Goal: Information Seeking & Learning: Check status

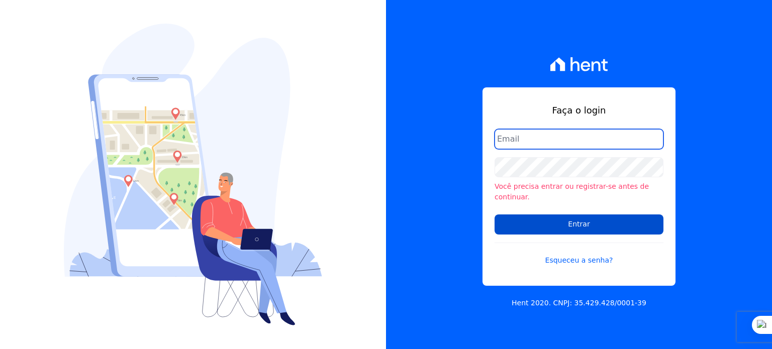
type input "rodrigo.villalva@grupozarin.com.br"
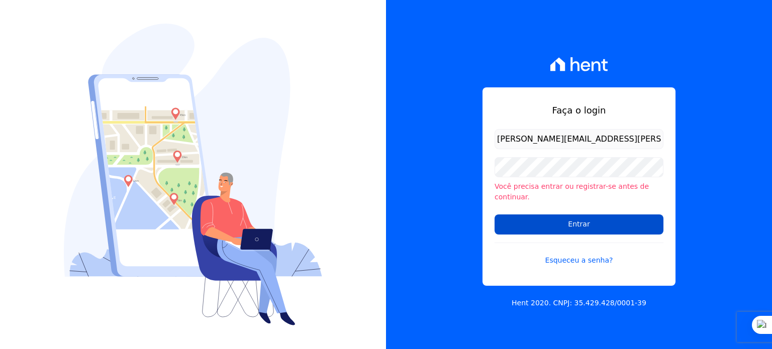
click at [546, 216] on input "Entrar" at bounding box center [578, 225] width 169 height 20
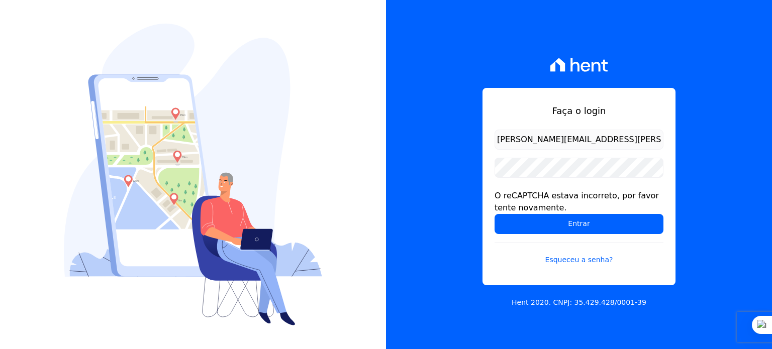
click at [519, 136] on input "rodrigo.villalva@grupozarin.com.br" at bounding box center [578, 140] width 169 height 20
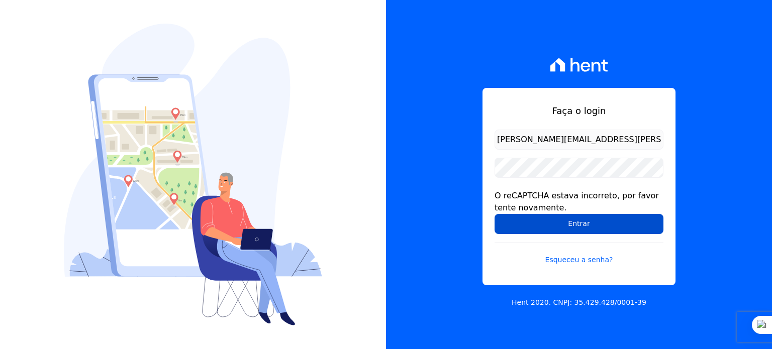
click at [569, 225] on input "Entrar" at bounding box center [578, 224] width 169 height 20
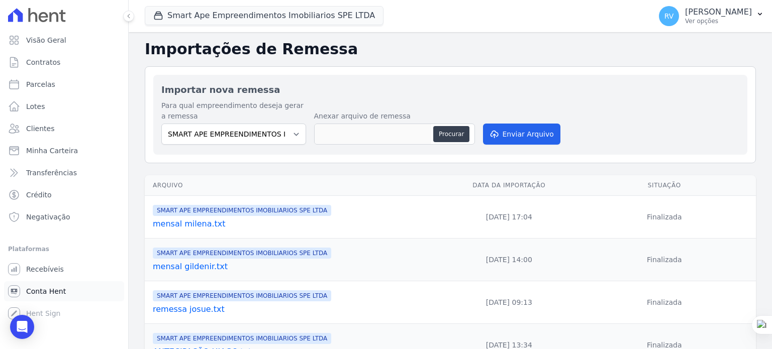
click at [38, 292] on span "Conta Hent" at bounding box center [46, 291] width 40 height 10
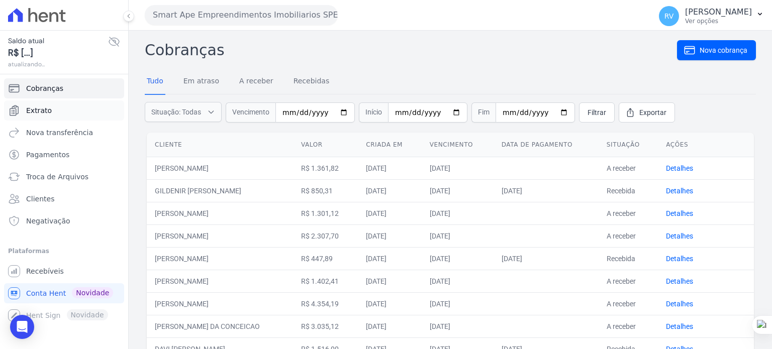
click at [47, 101] on link "Extrato" at bounding box center [64, 110] width 120 height 20
click at [47, 108] on span "Extrato" at bounding box center [39, 110] width 26 height 10
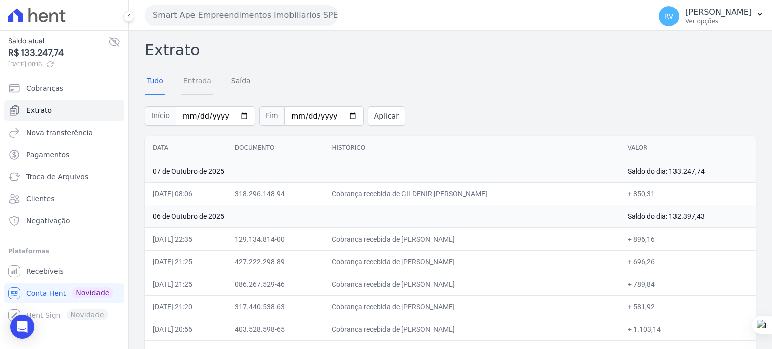
click at [186, 81] on link "Entrada" at bounding box center [197, 82] width 32 height 26
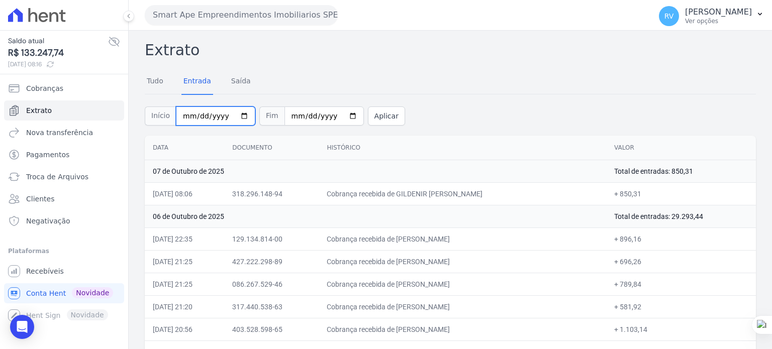
click at [237, 114] on input "2025-10-01" at bounding box center [215, 116] width 79 height 19
type input "[DATE]"
click at [339, 115] on input "2025-10-07" at bounding box center [323, 116] width 79 height 19
type input "[DATE]"
click at [376, 105] on div "Início 2025-10-06 Fim 2025-10-06 Aplicar" at bounding box center [450, 115] width 611 height 42
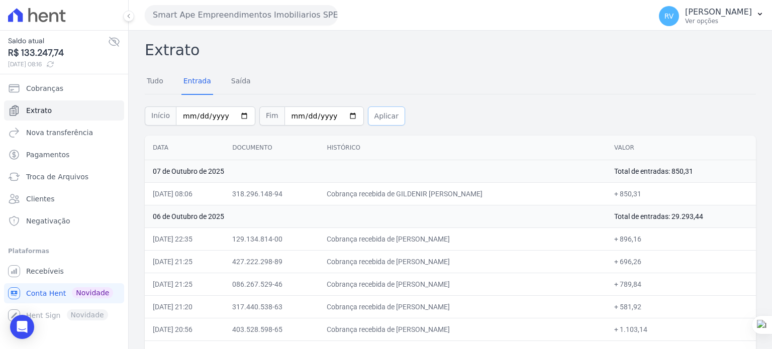
click at [376, 112] on button "Aplicar" at bounding box center [386, 116] width 37 height 19
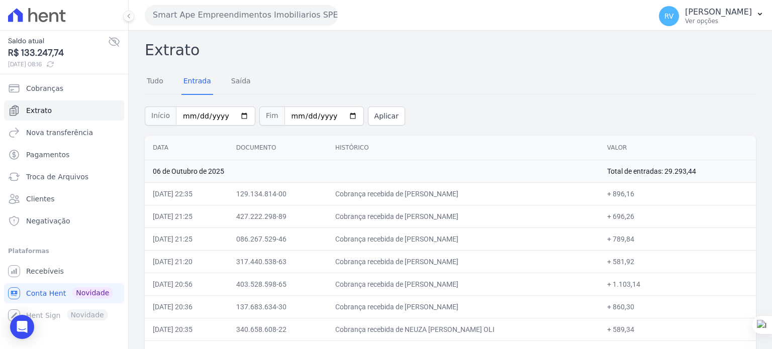
drag, startPoint x: 408, startPoint y: 192, endPoint x: 497, endPoint y: 191, distance: 88.4
click at [497, 191] on td "Cobrança recebida de [PERSON_NAME]" at bounding box center [463, 193] width 272 height 23
click at [424, 202] on td "Cobrança recebida de [PERSON_NAME]" at bounding box center [463, 193] width 272 height 23
drag, startPoint x: 408, startPoint y: 192, endPoint x: 486, endPoint y: 193, distance: 77.4
click at [486, 193] on td "Cobrança recebida de JOSE RICARDO DA COSTA FELIX" at bounding box center [463, 193] width 272 height 23
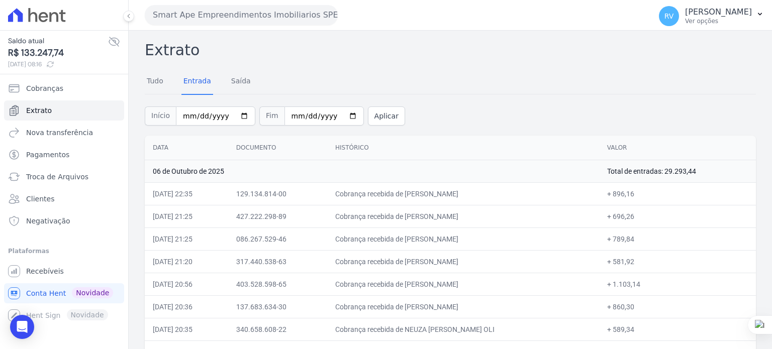
copy td "JOSE RICARDO DA COST"
click at [661, 123] on div "Início 2025-10-06 Fim 2025-10-06 Aplicar" at bounding box center [450, 115] width 611 height 42
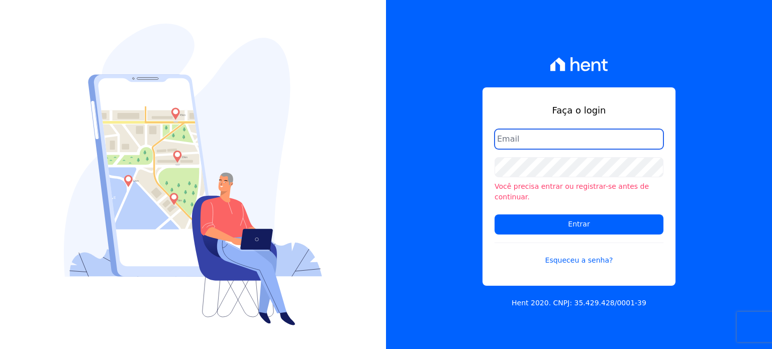
click at [550, 144] on input "email" at bounding box center [578, 139] width 169 height 20
type input "[PERSON_NAME][EMAIL_ADDRESS][PERSON_NAME][DOMAIN_NAME]"
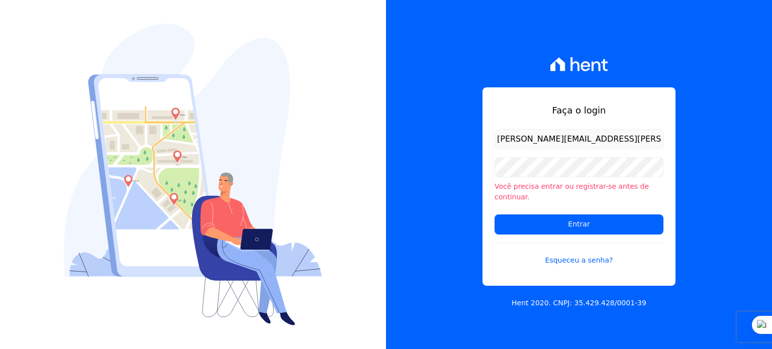
drag, startPoint x: 625, startPoint y: 142, endPoint x: 401, endPoint y: 137, distance: 223.6
click at [420, 144] on div "Faça o login [PERSON_NAME][EMAIL_ADDRESS][PERSON_NAME][DOMAIN_NAME] Você precis…" at bounding box center [579, 174] width 386 height 349
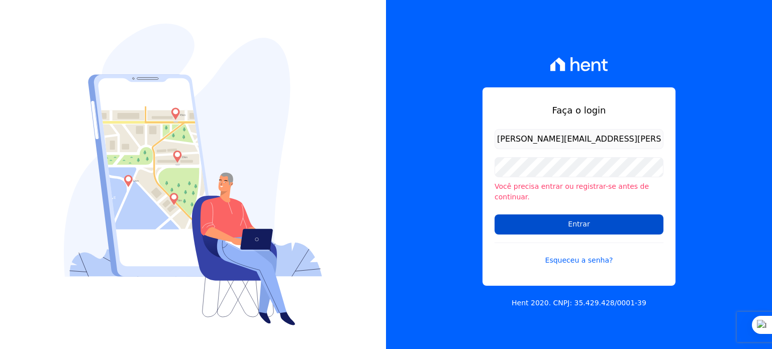
click at [601, 221] on input "Entrar" at bounding box center [578, 225] width 169 height 20
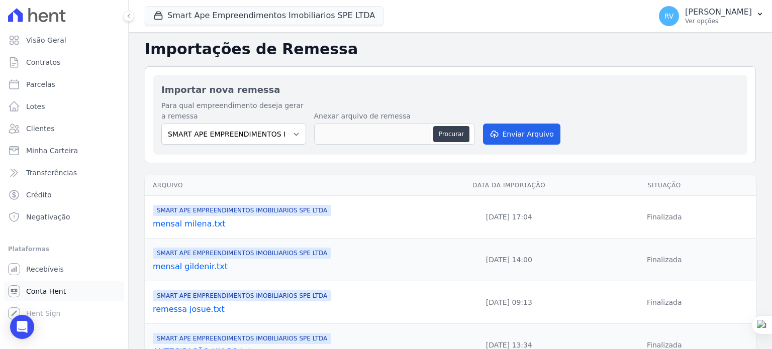
click at [51, 295] on span "Conta Hent" at bounding box center [46, 291] width 40 height 10
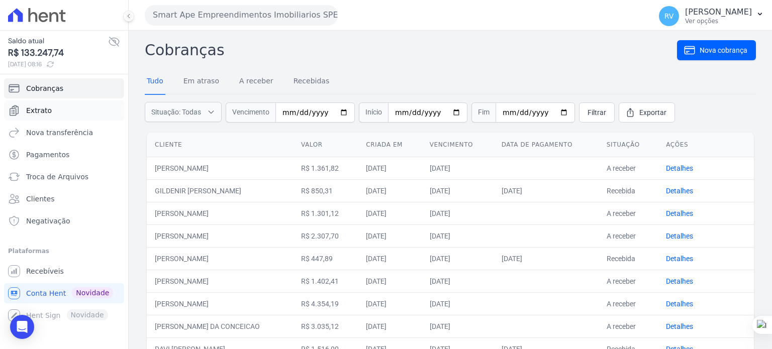
click at [45, 111] on span "Extrato" at bounding box center [39, 110] width 26 height 10
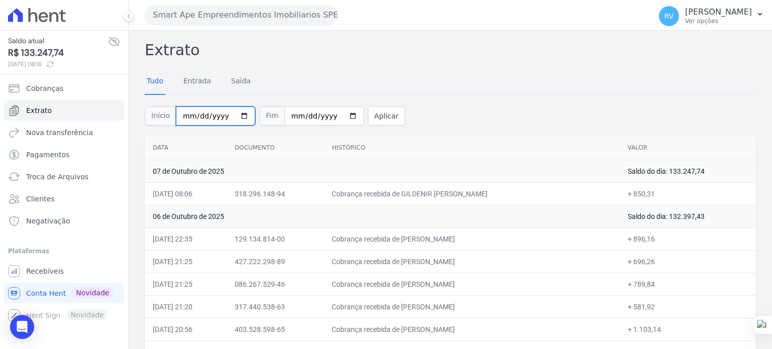
click at [233, 116] on input "2025-10-01" at bounding box center [215, 116] width 79 height 19
click at [199, 84] on link "Entrada" at bounding box center [197, 82] width 32 height 26
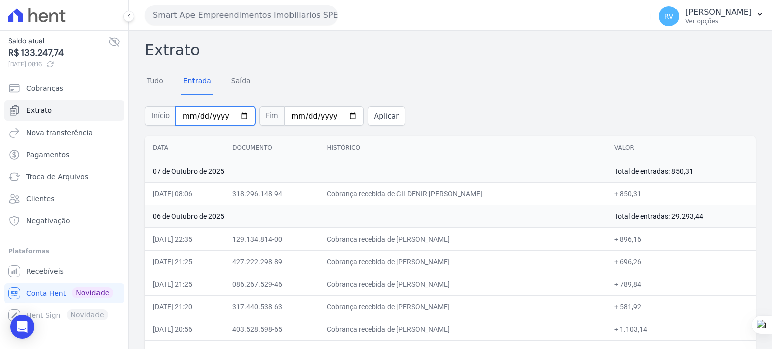
click at [238, 116] on input "2025-10-01" at bounding box center [215, 116] width 79 height 19
type input "[DATE]"
click at [338, 118] on input "2025-10-07" at bounding box center [323, 116] width 79 height 19
type input "[DATE]"
click at [368, 113] on button "Aplicar" at bounding box center [386, 116] width 37 height 19
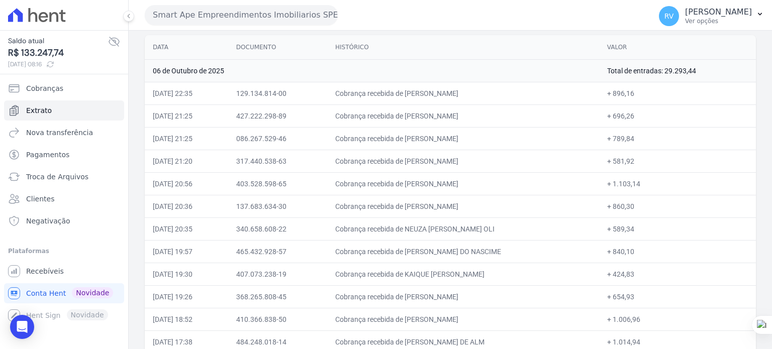
scroll to position [50, 0]
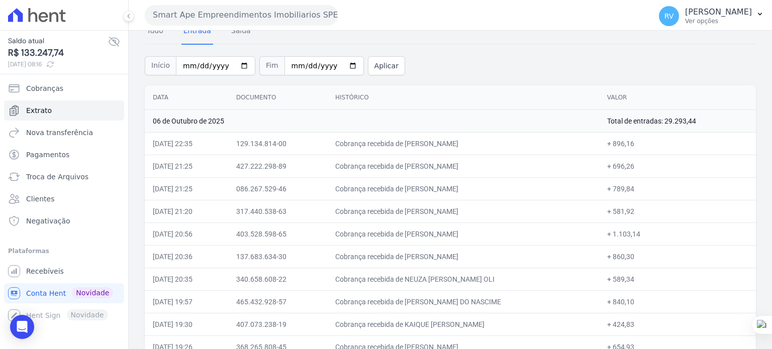
drag, startPoint x: 411, startPoint y: 145, endPoint x: 503, endPoint y: 145, distance: 92.4
click at [503, 145] on td "Cobrança recebida de [PERSON_NAME]" at bounding box center [463, 143] width 272 height 23
drag, startPoint x: 624, startPoint y: 142, endPoint x: 645, endPoint y: 142, distance: 20.6
click at [645, 142] on td "+ 896,16" at bounding box center [677, 143] width 157 height 23
copy td "896,16"
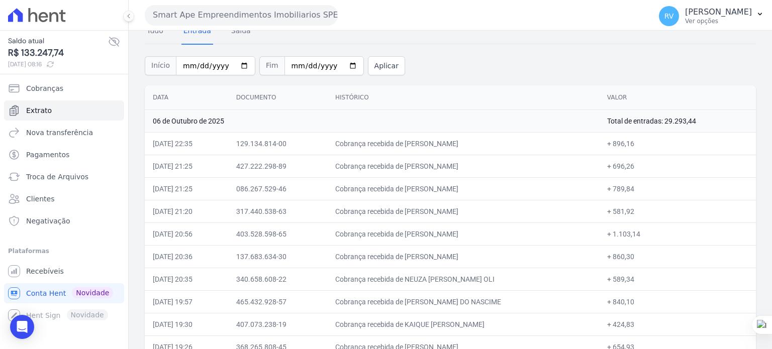
drag, startPoint x: 410, startPoint y: 167, endPoint x: 488, endPoint y: 170, distance: 77.9
click at [488, 170] on td "Cobrança recebida de [PERSON_NAME]" at bounding box center [463, 166] width 272 height 23
copy td "[PERSON_NAME] SOU"
drag, startPoint x: 631, startPoint y: 166, endPoint x: 645, endPoint y: 165, distance: 13.6
click at [645, 165] on td "+ 696,26" at bounding box center [677, 166] width 157 height 23
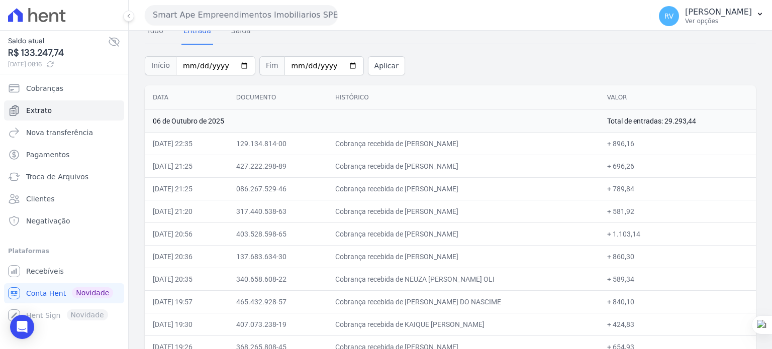
copy td "696,26"
drag, startPoint x: 408, startPoint y: 188, endPoint x: 491, endPoint y: 192, distance: 82.5
click at [491, 192] on td "Cobrança recebida de [PERSON_NAME]" at bounding box center [463, 188] width 272 height 23
copy td "[PERSON_NAME] DOS SAN"
click at [424, 188] on td "Cobrança recebida de [PERSON_NAME]" at bounding box center [463, 188] width 272 height 23
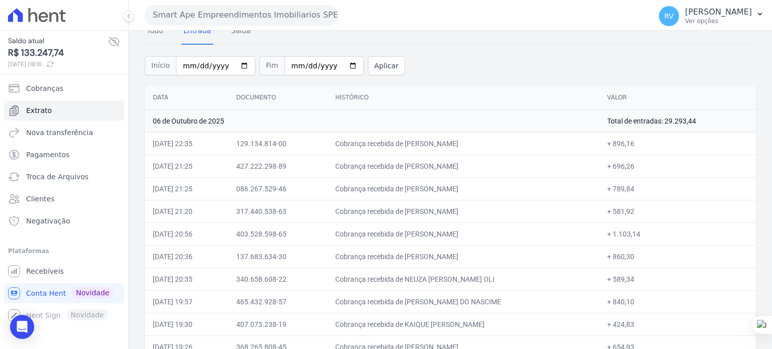
drag, startPoint x: 408, startPoint y: 189, endPoint x: 505, endPoint y: 189, distance: 97.5
click at [505, 189] on td "Cobrança recebida de [PERSON_NAME]" at bounding box center [463, 188] width 272 height 23
copy td "[PERSON_NAME]"
drag, startPoint x: 624, startPoint y: 190, endPoint x: 644, endPoint y: 190, distance: 19.1
click at [644, 190] on td "+ 789,84" at bounding box center [677, 188] width 157 height 23
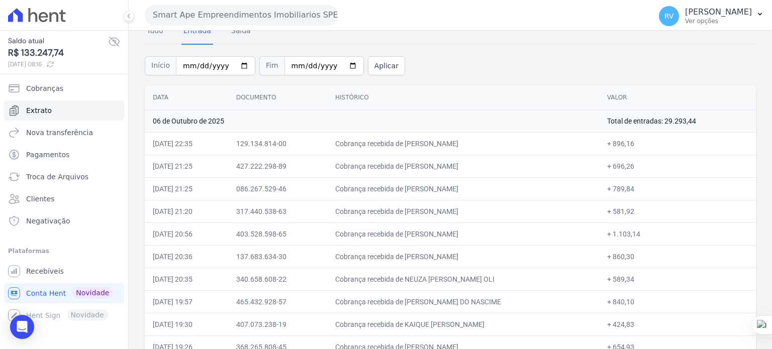
copy td "789,84"
drag, startPoint x: 407, startPoint y: 211, endPoint x: 491, endPoint y: 212, distance: 83.4
click at [491, 212] on td "Cobrança recebida de [PERSON_NAME]" at bounding box center [463, 211] width 272 height 23
copy td "[PERSON_NAME] FUR"
drag, startPoint x: 624, startPoint y: 213, endPoint x: 644, endPoint y: 213, distance: 19.6
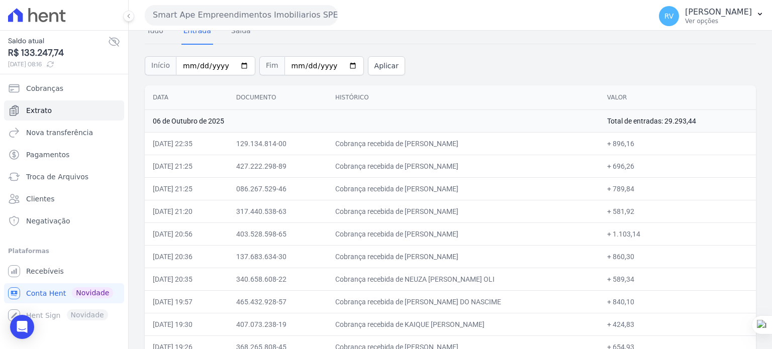
click at [644, 213] on td "+ 581,92" at bounding box center [677, 211] width 157 height 23
copy td "581,92"
drag, startPoint x: 407, startPoint y: 233, endPoint x: 506, endPoint y: 236, distance: 98.5
click at [506, 236] on td "Cobrança recebida de [PERSON_NAME]" at bounding box center [463, 234] width 272 height 23
copy td "VINICIUS LOURENCO DOS SANT"
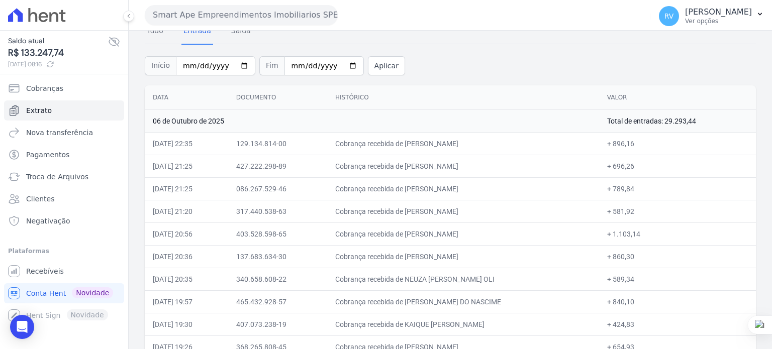
copy td "VINICIUS LOURENCO DOS SANT"
click at [452, 242] on td "Cobrança recebida de [PERSON_NAME]" at bounding box center [463, 234] width 272 height 23
drag, startPoint x: 406, startPoint y: 233, endPoint x: 517, endPoint y: 235, distance: 111.0
click at [517, 235] on td "Cobrança recebida de [PERSON_NAME]" at bounding box center [463, 234] width 272 height 23
drag, startPoint x: 624, startPoint y: 235, endPoint x: 650, endPoint y: 237, distance: 25.2
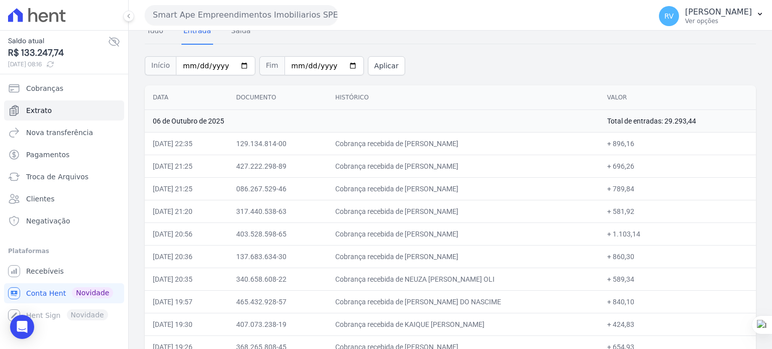
click at [650, 237] on td "+ 1.103,14" at bounding box center [677, 234] width 157 height 23
drag, startPoint x: 408, startPoint y: 257, endPoint x: 492, endPoint y: 260, distance: 84.5
click at [492, 260] on td "Cobrança recebida de [PERSON_NAME]" at bounding box center [463, 256] width 272 height 23
click at [420, 257] on td "Cobrança recebida de [PERSON_NAME]" at bounding box center [463, 256] width 272 height 23
drag, startPoint x: 408, startPoint y: 257, endPoint x: 490, endPoint y: 259, distance: 82.4
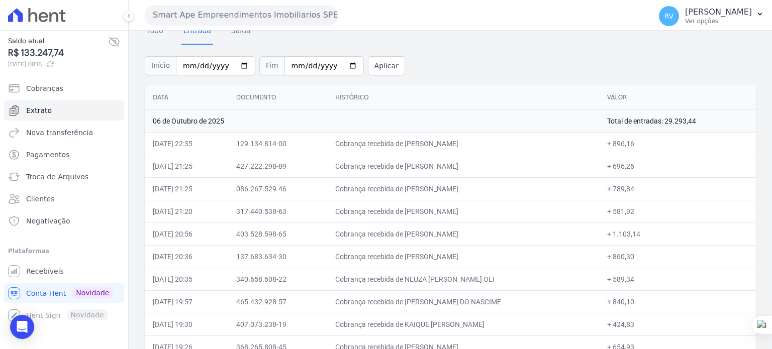
click at [490, 259] on td "Cobrança recebida de [PERSON_NAME]" at bounding box center [463, 256] width 272 height 23
drag, startPoint x: 623, startPoint y: 256, endPoint x: 643, endPoint y: 254, distance: 19.7
click at [643, 254] on td "+ 860,30" at bounding box center [677, 256] width 157 height 23
drag, startPoint x: 408, startPoint y: 277, endPoint x: 507, endPoint y: 277, distance: 99.5
click at [507, 277] on td "Cobrança recebida de NEUZA [PERSON_NAME] OLI" at bounding box center [463, 279] width 272 height 23
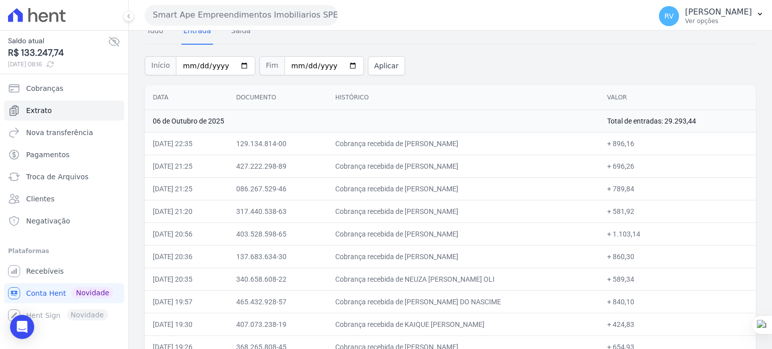
click at [414, 274] on td "Cobrança recebida de NEUZA [PERSON_NAME] OLI" at bounding box center [463, 279] width 272 height 23
drag, startPoint x: 408, startPoint y: 279, endPoint x: 509, endPoint y: 283, distance: 101.1
click at [509, 283] on td "Cobrança recebida de NEUZA [PERSON_NAME] OLI" at bounding box center [463, 279] width 272 height 23
drag, startPoint x: 624, startPoint y: 279, endPoint x: 643, endPoint y: 279, distance: 18.6
click at [643, 279] on td "+ 589,34" at bounding box center [677, 279] width 157 height 23
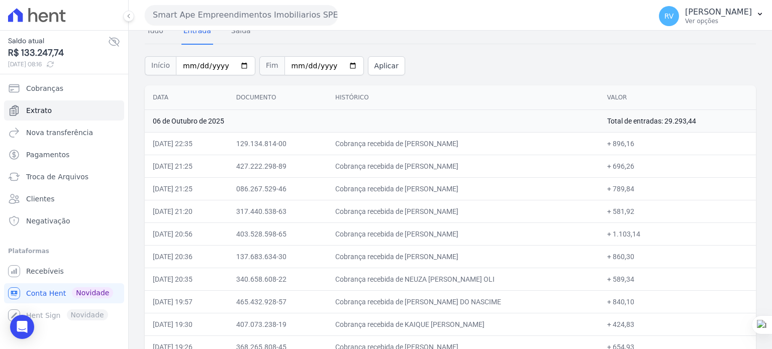
drag, startPoint x: 407, startPoint y: 300, endPoint x: 519, endPoint y: 305, distance: 112.1
click at [519, 305] on td "Cobrança recebida de [PERSON_NAME] DO NASCIME" at bounding box center [463, 301] width 272 height 23
click at [441, 302] on td "Cobrança recebida de [PERSON_NAME] DO NASCIME" at bounding box center [463, 301] width 272 height 23
drag, startPoint x: 408, startPoint y: 299, endPoint x: 521, endPoint y: 298, distance: 113.5
click at [521, 298] on td "Cobrança recebida de [PERSON_NAME] DO NASCIME" at bounding box center [463, 301] width 272 height 23
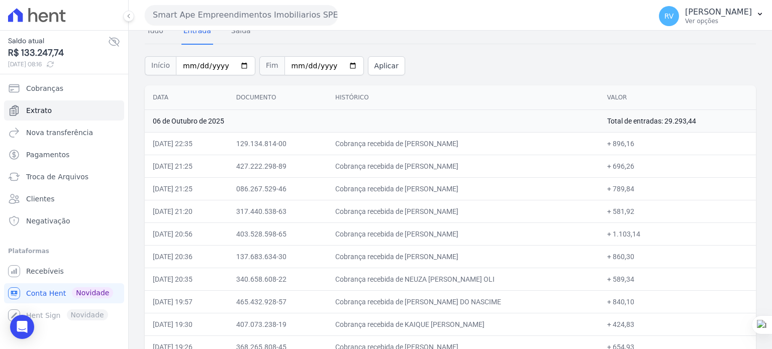
drag, startPoint x: 623, startPoint y: 303, endPoint x: 644, endPoint y: 303, distance: 20.6
click at [644, 303] on td "+ 840,10" at bounding box center [677, 301] width 157 height 23
drag, startPoint x: 407, startPoint y: 322, endPoint x: 486, endPoint y: 324, distance: 78.9
click at [486, 324] on td "Cobrança recebida de KAIQUE [PERSON_NAME]" at bounding box center [463, 324] width 272 height 23
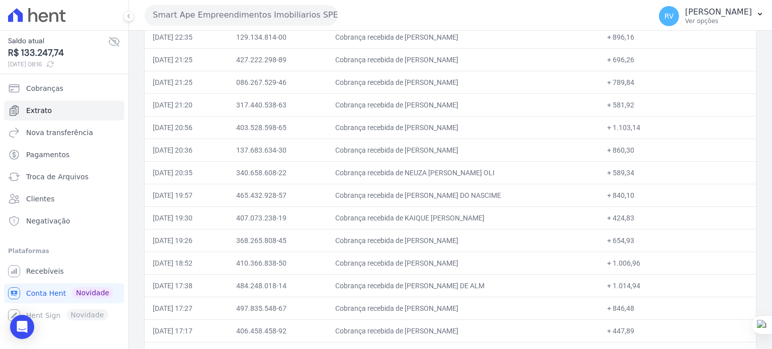
scroll to position [201, 0]
click at [416, 166] on td "Cobrança recebida de KAIQUE [PERSON_NAME]" at bounding box center [463, 173] width 272 height 23
drag, startPoint x: 408, startPoint y: 172, endPoint x: 486, endPoint y: 173, distance: 78.4
click at [486, 173] on td "Cobrança recebida de KAIQUE [PERSON_NAME]" at bounding box center [463, 173] width 272 height 23
drag, startPoint x: 623, startPoint y: 172, endPoint x: 644, endPoint y: 173, distance: 20.6
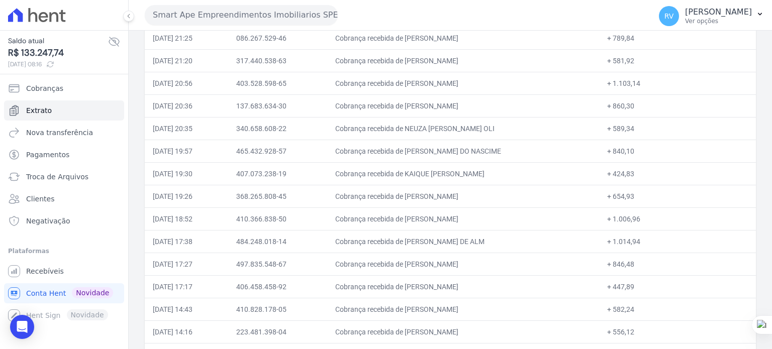
click at [644, 173] on td "+ 424,83" at bounding box center [677, 173] width 157 height 23
drag, startPoint x: 406, startPoint y: 195, endPoint x: 511, endPoint y: 197, distance: 105.0
click at [511, 197] on td "Cobrança recebida de [PERSON_NAME]" at bounding box center [463, 196] width 272 height 23
drag, startPoint x: 624, startPoint y: 196, endPoint x: 643, endPoint y: 196, distance: 18.6
click at [643, 196] on td "+ 654,93" at bounding box center [677, 196] width 157 height 23
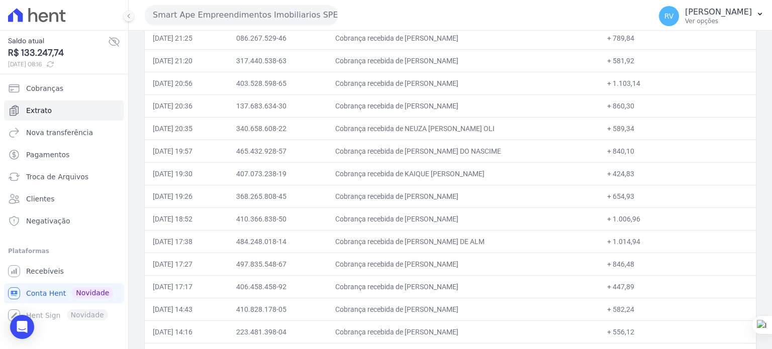
click at [410, 217] on td "Cobrança recebida de [PERSON_NAME]" at bounding box center [463, 218] width 272 height 23
drag, startPoint x: 432, startPoint y: 219, endPoint x: 482, endPoint y: 221, distance: 50.3
click at [482, 221] on td "Cobrança recebida de [PERSON_NAME]" at bounding box center [463, 218] width 272 height 23
drag, startPoint x: 624, startPoint y: 217, endPoint x: 649, endPoint y: 217, distance: 25.1
click at [649, 217] on td "+ 1.006,96" at bounding box center [677, 218] width 157 height 23
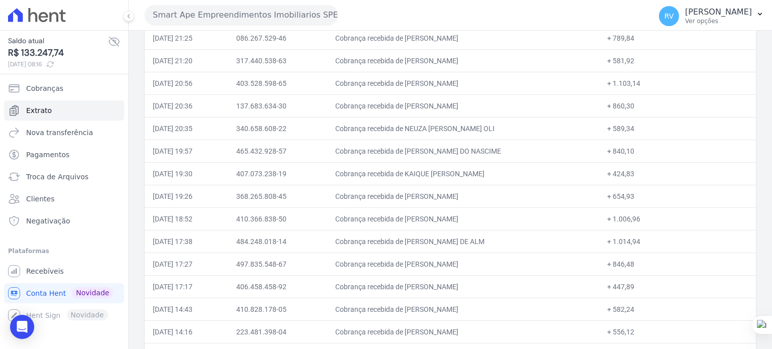
drag, startPoint x: 407, startPoint y: 239, endPoint x: 491, endPoint y: 241, distance: 83.9
click at [491, 241] on td "Cobrança recebida de [PERSON_NAME] DE ALM" at bounding box center [463, 241] width 272 height 23
click at [415, 241] on td "Cobrança recebida de [PERSON_NAME] DE ALM" at bounding box center [463, 241] width 272 height 23
drag, startPoint x: 623, startPoint y: 241, endPoint x: 649, endPoint y: 240, distance: 25.1
click at [649, 240] on td "+ 1.014,94" at bounding box center [677, 241] width 157 height 23
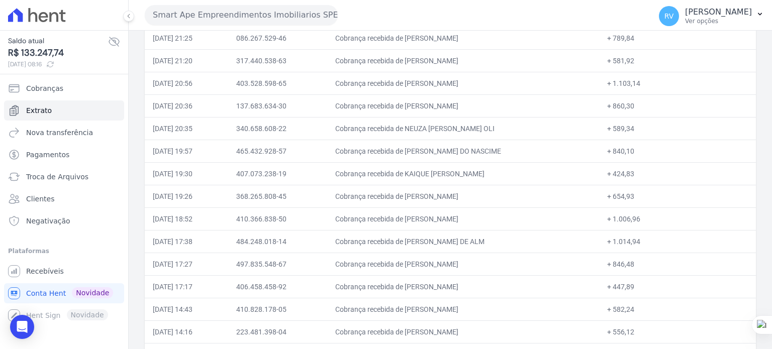
drag, startPoint x: 406, startPoint y: 263, endPoint x: 493, endPoint y: 265, distance: 86.9
click at [493, 265] on td "Cobrança recebida de [PERSON_NAME]" at bounding box center [463, 264] width 272 height 23
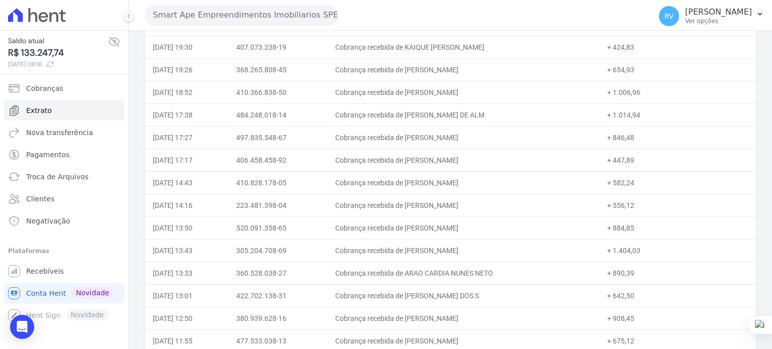
scroll to position [352, 0]
drag, startPoint x: 623, startPoint y: 113, endPoint x: 642, endPoint y: 113, distance: 19.1
click at [642, 113] on td "+ 846,48" at bounding box center [677, 113] width 157 height 23
click at [627, 112] on td "+ 846,48" at bounding box center [677, 113] width 157 height 23
drag, startPoint x: 623, startPoint y: 113, endPoint x: 642, endPoint y: 114, distance: 19.1
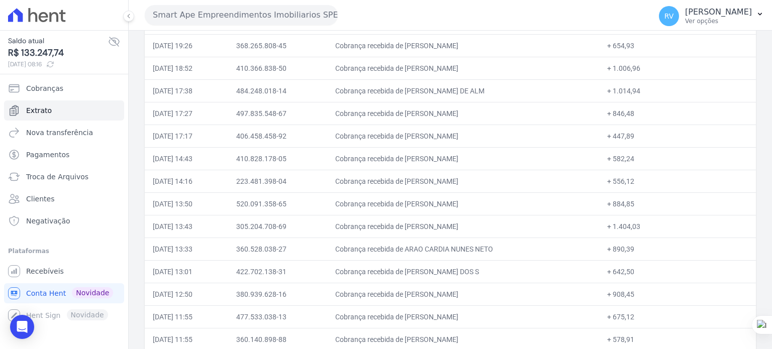
click at [642, 114] on td "+ 846,48" at bounding box center [677, 113] width 157 height 23
click at [637, 112] on td "+ 846,48" at bounding box center [677, 113] width 157 height 23
drag, startPoint x: 624, startPoint y: 113, endPoint x: 643, endPoint y: 114, distance: 19.1
click at [643, 114] on td "+ 846,48" at bounding box center [677, 113] width 157 height 23
drag, startPoint x: 407, startPoint y: 136, endPoint x: 491, endPoint y: 137, distance: 84.4
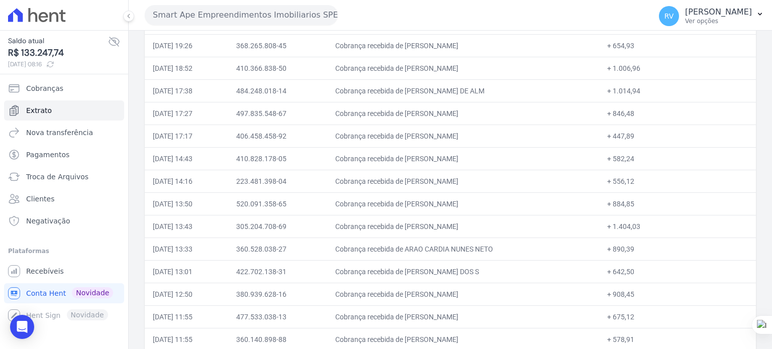
click at [491, 137] on td "Cobrança recebida de [PERSON_NAME]" at bounding box center [463, 136] width 272 height 23
drag, startPoint x: 622, startPoint y: 136, endPoint x: 643, endPoint y: 136, distance: 20.6
click at [643, 136] on td "+ 447,89" at bounding box center [677, 136] width 157 height 23
drag, startPoint x: 408, startPoint y: 157, endPoint x: 465, endPoint y: 160, distance: 57.4
click at [465, 160] on td "Cobrança recebida de [PERSON_NAME]" at bounding box center [463, 158] width 272 height 23
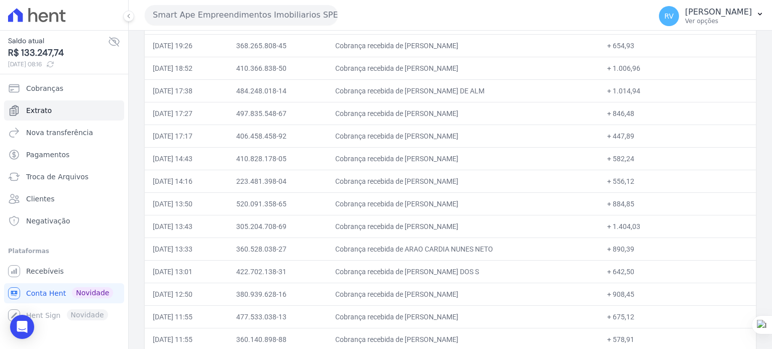
click at [427, 162] on td "Cobrança recebida de [PERSON_NAME]" at bounding box center [463, 158] width 272 height 23
drag, startPoint x: 408, startPoint y: 157, endPoint x: 477, endPoint y: 155, distance: 68.8
click at [477, 155] on td "Cobrança recebida de [PERSON_NAME]" at bounding box center [463, 158] width 272 height 23
drag, startPoint x: 626, startPoint y: 156, endPoint x: 643, endPoint y: 160, distance: 17.1
click at [643, 160] on td "+ 582,24" at bounding box center [677, 158] width 157 height 23
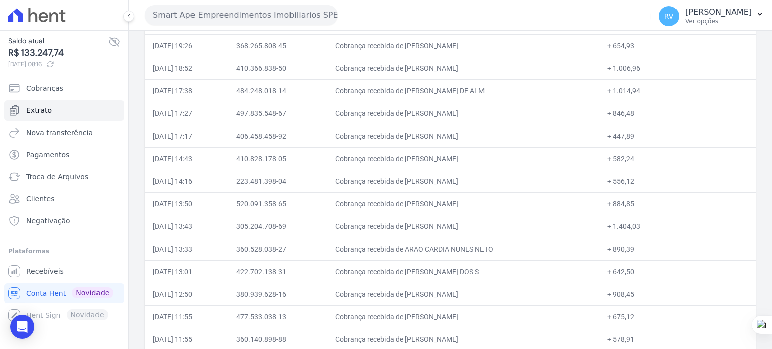
drag, startPoint x: 408, startPoint y: 174, endPoint x: 480, endPoint y: 178, distance: 72.5
click at [480, 178] on td "Cobrança recebida de [PERSON_NAME]" at bounding box center [463, 181] width 272 height 23
click at [428, 178] on td "Cobrança recebida de [PERSON_NAME]" at bounding box center [463, 181] width 272 height 23
drag, startPoint x: 412, startPoint y: 155, endPoint x: 440, endPoint y: 160, distance: 28.7
click at [440, 160] on td "Cobrança recebida de [PERSON_NAME]" at bounding box center [463, 158] width 272 height 23
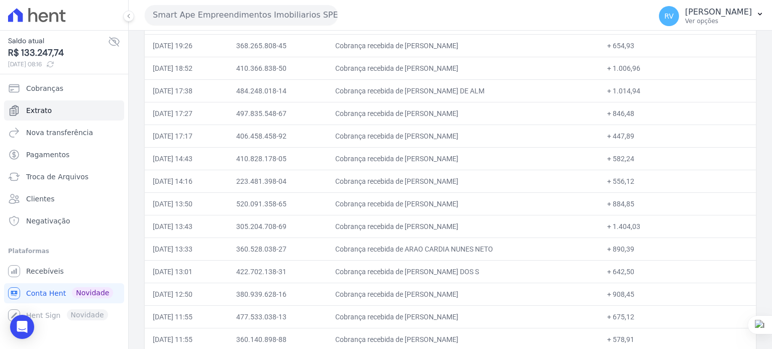
drag, startPoint x: 425, startPoint y: 175, endPoint x: 567, endPoint y: 180, distance: 142.2
click at [566, 180] on td "Cobrança recebida de [PERSON_NAME]" at bounding box center [463, 181] width 272 height 23
click at [626, 181] on td "+ 556,12" at bounding box center [677, 181] width 157 height 23
drag, startPoint x: 623, startPoint y: 180, endPoint x: 646, endPoint y: 184, distance: 23.4
click at [646, 184] on td "+ 556,12" at bounding box center [677, 181] width 157 height 23
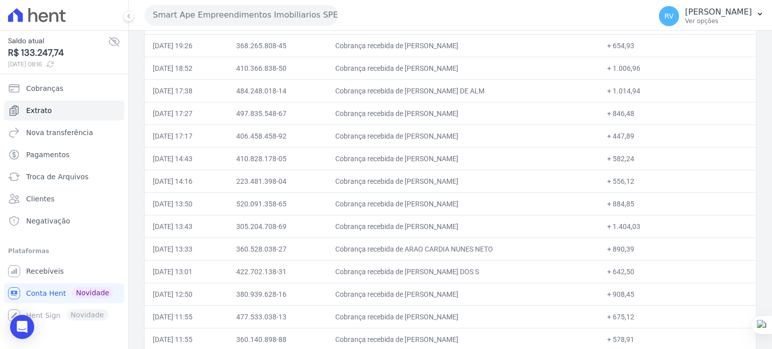
drag, startPoint x: 408, startPoint y: 202, endPoint x: 510, endPoint y: 200, distance: 102.0
click at [510, 200] on td "Cobrança recebida de [PERSON_NAME]" at bounding box center [463, 203] width 272 height 23
drag, startPoint x: 624, startPoint y: 202, endPoint x: 646, endPoint y: 206, distance: 21.9
click at [646, 206] on td "+ 884,85" at bounding box center [677, 203] width 157 height 23
drag, startPoint x: 409, startPoint y: 200, endPoint x: 510, endPoint y: 200, distance: 101.5
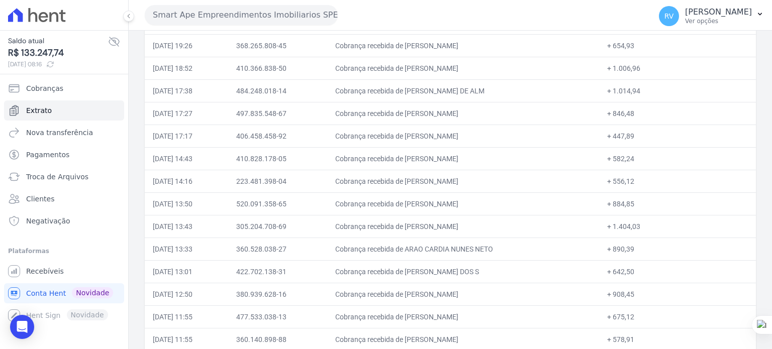
click at [510, 200] on td "Cobrança recebida de [PERSON_NAME]" at bounding box center [463, 203] width 272 height 23
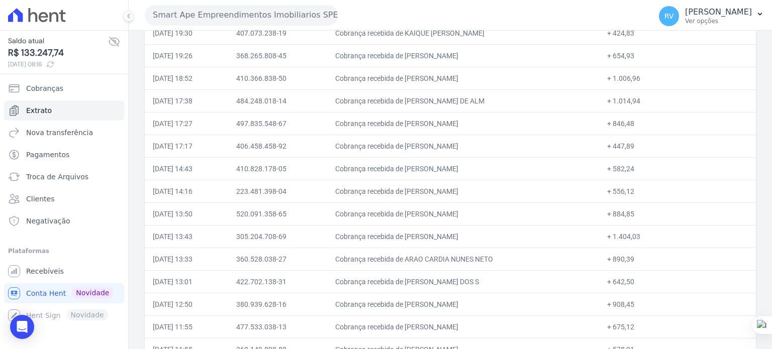
scroll to position [402, 0]
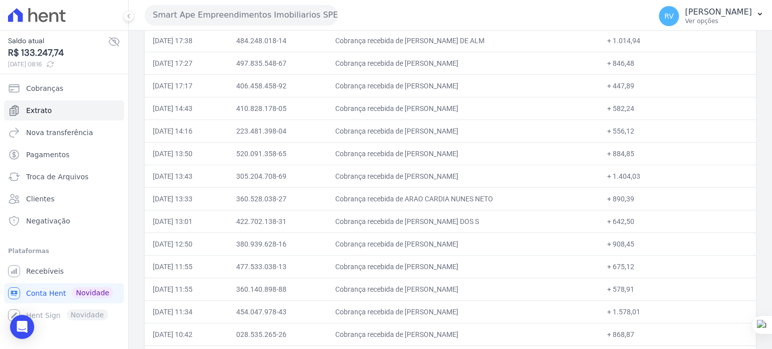
drag, startPoint x: 407, startPoint y: 173, endPoint x: 470, endPoint y: 172, distance: 62.8
click at [470, 172] on td "Cobrança recebida de [PERSON_NAME]" at bounding box center [463, 176] width 272 height 23
drag, startPoint x: 443, startPoint y: 174, endPoint x: 438, endPoint y: 176, distance: 5.9
click at [443, 174] on td "Cobrança recebida de [PERSON_NAME]" at bounding box center [463, 176] width 272 height 23
click at [405, 174] on td "Cobrança recebida de [PERSON_NAME]" at bounding box center [463, 176] width 272 height 23
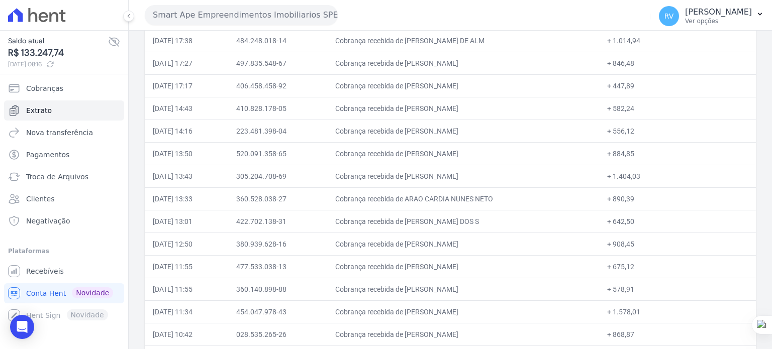
drag, startPoint x: 420, startPoint y: 180, endPoint x: 658, endPoint y: 174, distance: 237.2
click at [658, 174] on tr "[DATE] 13:43 305.204.708-69 Cobrança recebida de [PERSON_NAME] + 1.404,03" at bounding box center [450, 176] width 611 height 23
click at [638, 175] on td "+ 1.404,03" at bounding box center [677, 176] width 157 height 23
drag, startPoint x: 649, startPoint y: 170, endPoint x: 623, endPoint y: 174, distance: 26.4
click at [623, 174] on td "+ 1.404,03" at bounding box center [677, 176] width 157 height 23
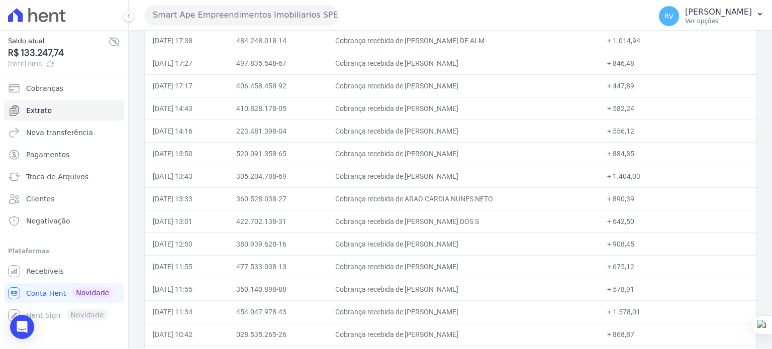
drag, startPoint x: 406, startPoint y: 196, endPoint x: 475, endPoint y: 196, distance: 68.8
click at [472, 199] on td "Cobrança recebida de ARAO CARDIA NUNES NETO" at bounding box center [463, 198] width 272 height 23
click at [475, 196] on td "Cobrança recebida de ARAO CARDIA NUNES NETO" at bounding box center [463, 198] width 272 height 23
drag, startPoint x: 406, startPoint y: 196, endPoint x: 484, endPoint y: 200, distance: 78.0
click at [484, 200] on td "Cobrança recebida de ARAO CARDIA NUNES NETO" at bounding box center [463, 198] width 272 height 23
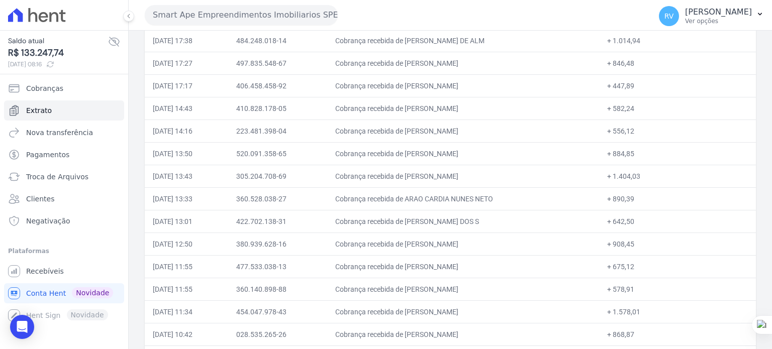
click at [424, 198] on td "Cobrança recebida de ARAO CARDIA NUNES NETO" at bounding box center [463, 198] width 272 height 23
drag, startPoint x: 408, startPoint y: 196, endPoint x: 471, endPoint y: 195, distance: 63.3
click at [471, 195] on td "Cobrança recebida de ARAO CARDIA NUNES NETO" at bounding box center [463, 198] width 272 height 23
click at [424, 196] on td "Cobrança recebida de ARAO CARDIA NUNES NETO" at bounding box center [463, 198] width 272 height 23
drag, startPoint x: 408, startPoint y: 192, endPoint x: 485, endPoint y: 195, distance: 76.9
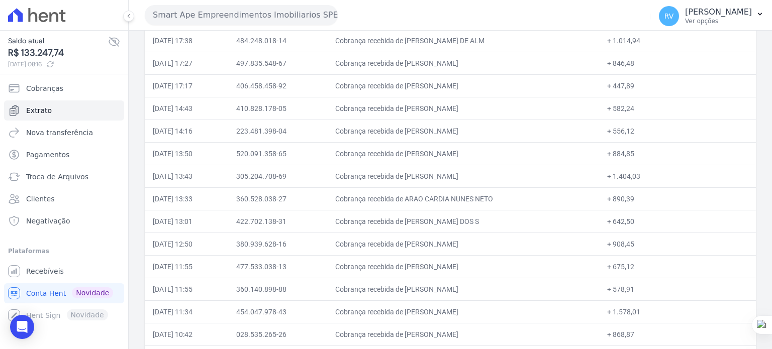
click at [488, 196] on td "Cobrança recebida de ARAO CARDIA NUNES NETO" at bounding box center [463, 198] width 272 height 23
drag, startPoint x: 406, startPoint y: 218, endPoint x: 476, endPoint y: 221, distance: 69.9
click at [476, 221] on td "Cobrança recebida de [PERSON_NAME] DOS S" at bounding box center [463, 221] width 272 height 23
drag, startPoint x: 625, startPoint y: 218, endPoint x: 638, endPoint y: 220, distance: 12.7
click at [641, 220] on td "+ 642,50" at bounding box center [677, 221] width 157 height 23
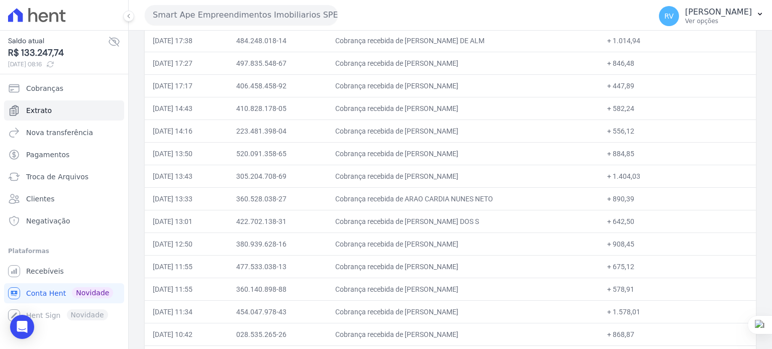
drag, startPoint x: 623, startPoint y: 219, endPoint x: 643, endPoint y: 220, distance: 20.1
click at [643, 220] on td "+ 642,50" at bounding box center [677, 221] width 157 height 23
click at [629, 222] on td "+ 642,50" at bounding box center [677, 221] width 157 height 23
drag, startPoint x: 623, startPoint y: 217, endPoint x: 644, endPoint y: 221, distance: 20.9
click at [644, 221] on td "+ 642,50" at bounding box center [677, 221] width 157 height 23
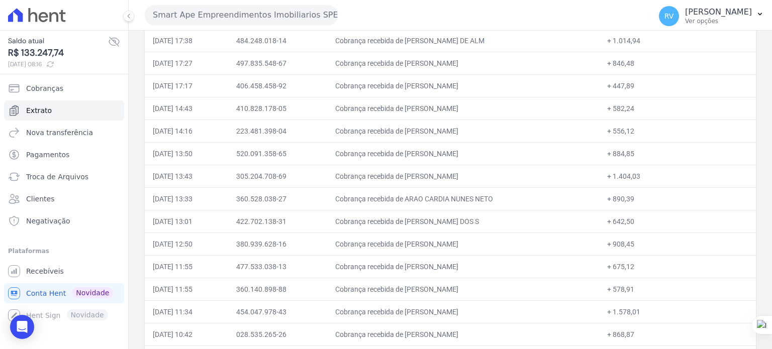
drag, startPoint x: 408, startPoint y: 241, endPoint x: 459, endPoint y: 247, distance: 51.1
click at [459, 247] on td "Cobrança recebida de [PERSON_NAME]" at bounding box center [463, 244] width 272 height 23
drag, startPoint x: 647, startPoint y: 242, endPoint x: 623, endPoint y: 246, distance: 24.4
click at [623, 246] on td "+ 908,45" at bounding box center [677, 244] width 157 height 23
drag, startPoint x: 428, startPoint y: 265, endPoint x: 490, endPoint y: 269, distance: 62.4
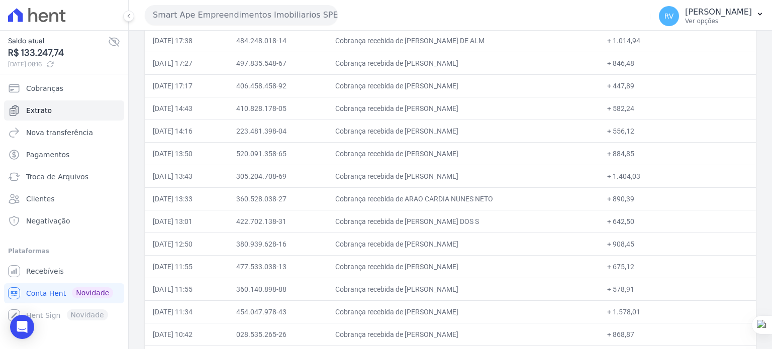
click at [490, 269] on td "Cobrança recebida de [PERSON_NAME]" at bounding box center [463, 266] width 272 height 23
drag, startPoint x: 623, startPoint y: 265, endPoint x: 671, endPoint y: 262, distance: 48.3
click at [643, 265] on td "+ 675,12" at bounding box center [677, 266] width 157 height 23
drag, startPoint x: 408, startPoint y: 288, endPoint x: 488, endPoint y: 288, distance: 79.9
click at [488, 288] on td "Cobrança recebida de [PERSON_NAME]" at bounding box center [463, 289] width 272 height 23
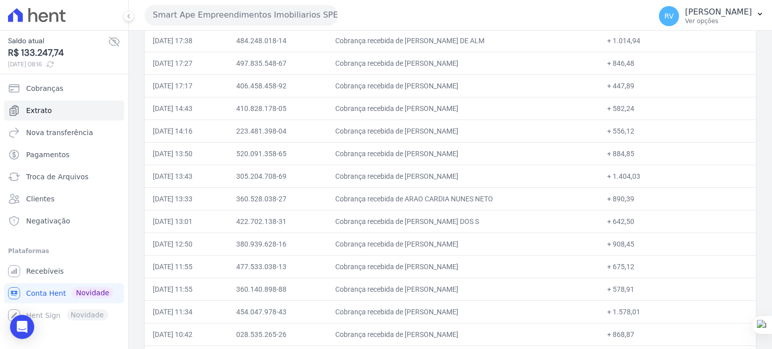
drag, startPoint x: 624, startPoint y: 285, endPoint x: 643, endPoint y: 287, distance: 19.1
click at [643, 287] on td "+ 578,91" at bounding box center [677, 289] width 157 height 23
drag, startPoint x: 408, startPoint y: 307, endPoint x: 500, endPoint y: 311, distance: 92.5
click at [502, 312] on td "Cobrança recebida de [PERSON_NAME]" at bounding box center [463, 311] width 272 height 23
click at [679, 154] on td "+ 884,85" at bounding box center [677, 153] width 157 height 23
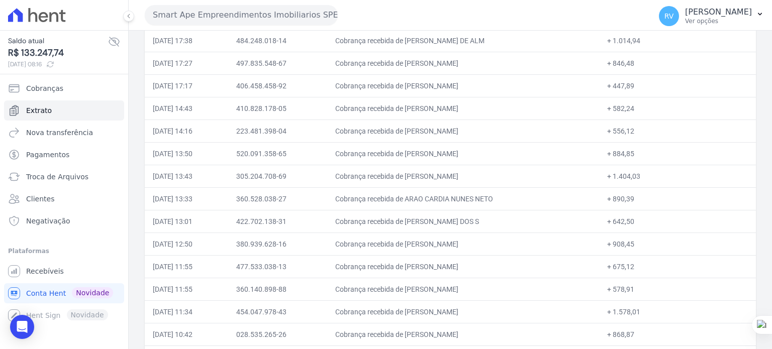
drag, startPoint x: 409, startPoint y: 286, endPoint x: 537, endPoint y: 291, distance: 127.2
click at [537, 291] on td "Cobrança recebida de [PERSON_NAME]" at bounding box center [463, 289] width 272 height 23
drag, startPoint x: 421, startPoint y: 310, endPoint x: 491, endPoint y: 319, distance: 69.9
click at [511, 310] on td "Cobrança recebida de [PERSON_NAME]" at bounding box center [463, 311] width 272 height 23
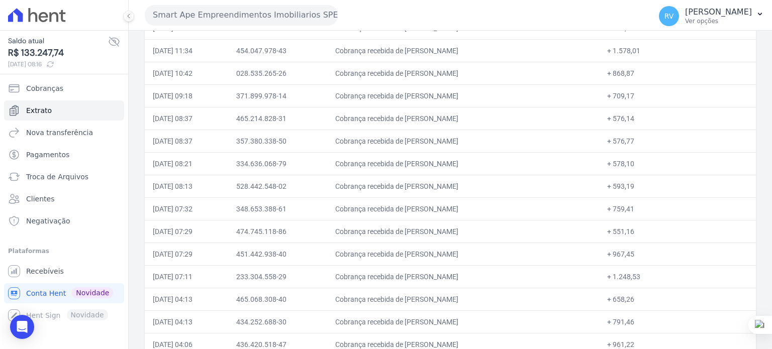
scroll to position [673, 0]
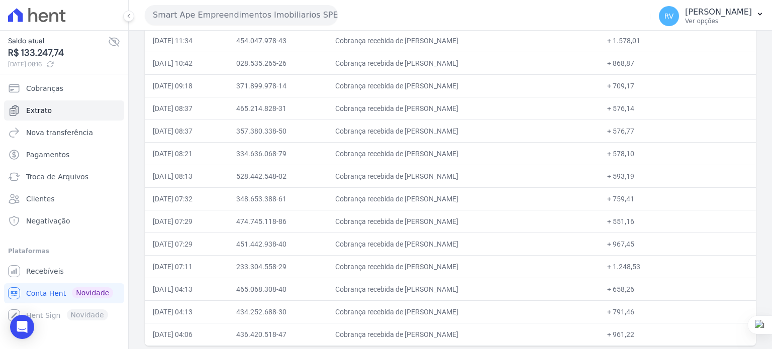
drag, startPoint x: 410, startPoint y: 60, endPoint x: 498, endPoint y: 62, distance: 88.4
click at [498, 62] on td "Cobrança recebida de [PERSON_NAME]" at bounding box center [463, 63] width 272 height 23
click at [412, 58] on td "Cobrança recebida de [PERSON_NAME]" at bounding box center [463, 63] width 272 height 23
drag, startPoint x: 408, startPoint y: 60, endPoint x: 504, endPoint y: 65, distance: 96.1
click at [504, 65] on td "Cobrança recebida de [PERSON_NAME]" at bounding box center [463, 63] width 272 height 23
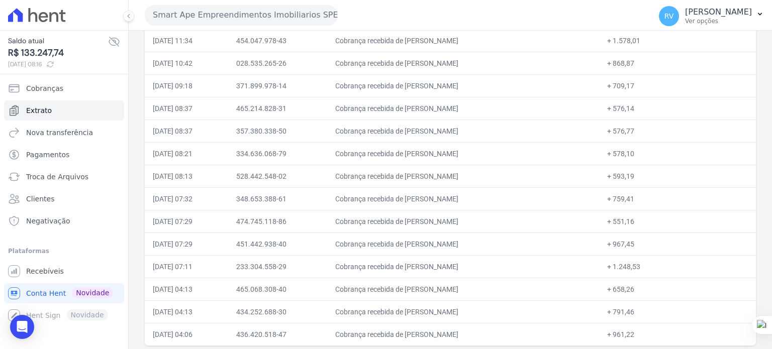
drag, startPoint x: 621, startPoint y: 59, endPoint x: 645, endPoint y: 58, distance: 23.7
click at [645, 58] on td "+ 868,87" at bounding box center [677, 63] width 157 height 23
drag, startPoint x: 407, startPoint y: 81, endPoint x: 494, endPoint y: 82, distance: 86.9
click at [494, 82] on td "Cobrança recebida de [PERSON_NAME]" at bounding box center [463, 85] width 272 height 23
drag, startPoint x: 623, startPoint y: 82, endPoint x: 643, endPoint y: 82, distance: 19.6
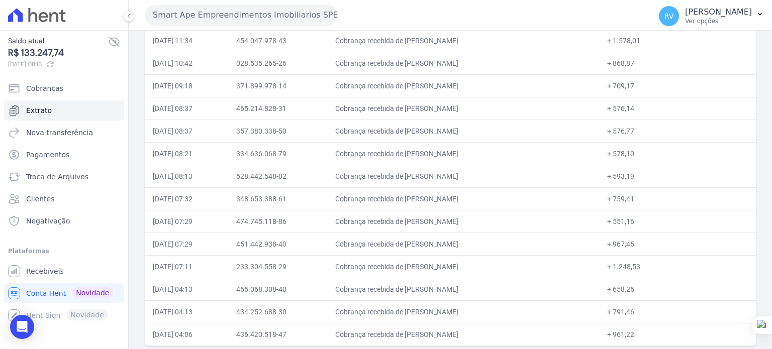
click at [643, 82] on td "+ 709,17" at bounding box center [677, 85] width 157 height 23
drag, startPoint x: 408, startPoint y: 104, endPoint x: 473, endPoint y: 106, distance: 64.8
click at [473, 106] on td "Cobrança recebida de [PERSON_NAME]" at bounding box center [463, 108] width 272 height 23
click at [419, 108] on td "Cobrança recebida de [PERSON_NAME]" at bounding box center [463, 108] width 272 height 23
drag, startPoint x: 414, startPoint y: 105, endPoint x: 475, endPoint y: 107, distance: 61.3
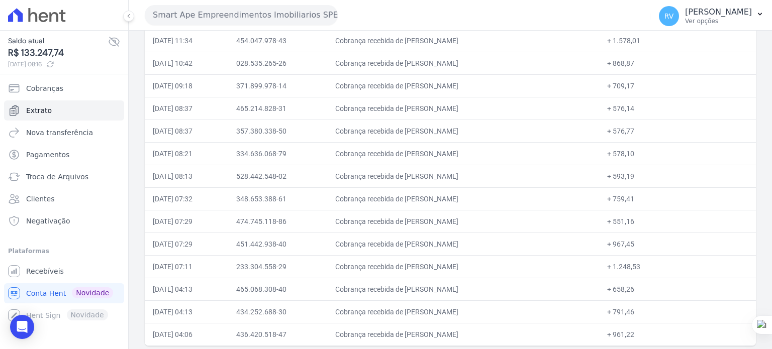
click at [475, 107] on td "Cobrança recebida de [PERSON_NAME]" at bounding box center [463, 108] width 272 height 23
click at [414, 104] on td "Cobrança recebida de [PERSON_NAME]" at bounding box center [463, 108] width 272 height 23
drag, startPoint x: 406, startPoint y: 102, endPoint x: 468, endPoint y: 104, distance: 62.3
click at [468, 104] on td "Cobrança recebida de [PERSON_NAME]" at bounding box center [463, 108] width 272 height 23
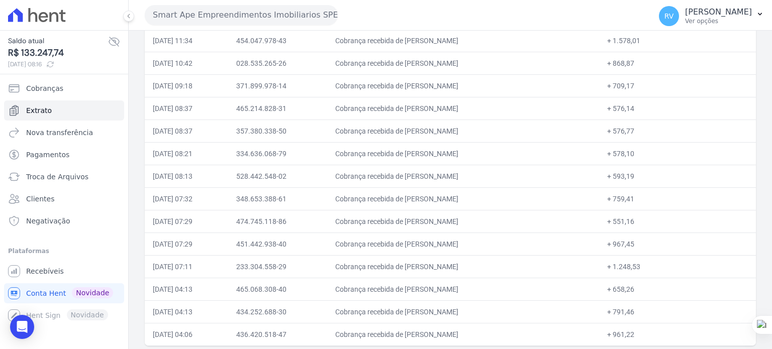
drag, startPoint x: 406, startPoint y: 105, endPoint x: 476, endPoint y: 98, distance: 70.6
click at [478, 106] on td "Cobrança recebida de [PERSON_NAME]" at bounding box center [463, 108] width 272 height 23
click at [426, 100] on td "Cobrança recebida de [PERSON_NAME]" at bounding box center [463, 108] width 272 height 23
drag, startPoint x: 408, startPoint y: 105, endPoint x: 476, endPoint y: 108, distance: 68.4
click at [476, 108] on td "Cobrança recebida de [PERSON_NAME]" at bounding box center [463, 108] width 272 height 23
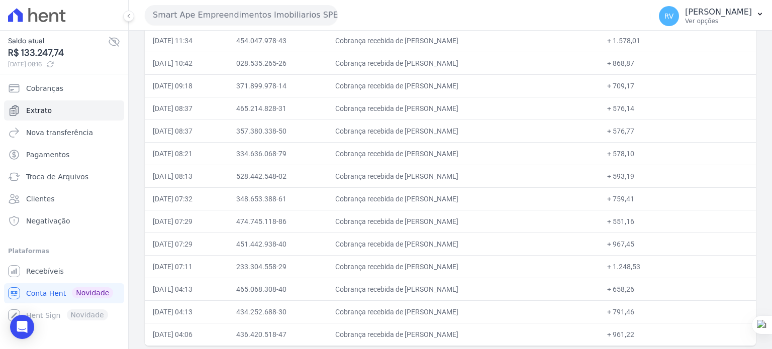
drag, startPoint x: 627, startPoint y: 104, endPoint x: 645, endPoint y: 102, distance: 18.1
click at [645, 102] on td "+ 576,14" at bounding box center [677, 108] width 157 height 23
drag, startPoint x: 409, startPoint y: 128, endPoint x: 494, endPoint y: 129, distance: 84.9
click at [494, 129] on td "Cobrança recebida de [PERSON_NAME]" at bounding box center [463, 131] width 272 height 23
click at [400, 123] on td "Cobrança recebida de [PERSON_NAME]" at bounding box center [463, 131] width 272 height 23
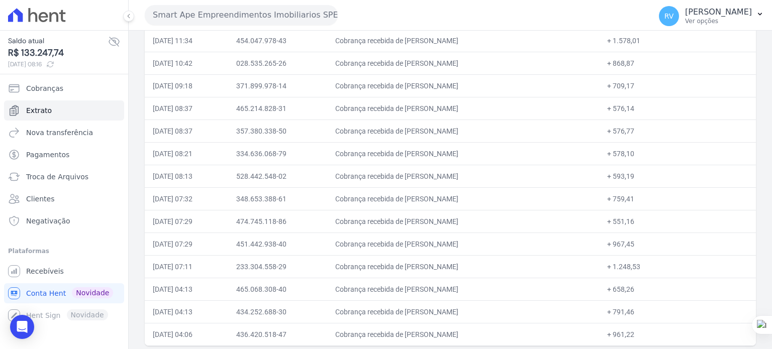
drag, startPoint x: 408, startPoint y: 126, endPoint x: 497, endPoint y: 130, distance: 89.0
click at [497, 130] on td "Cobrança recebida de [PERSON_NAME]" at bounding box center [463, 131] width 272 height 23
drag, startPoint x: 625, startPoint y: 126, endPoint x: 644, endPoint y: 128, distance: 19.3
click at [644, 128] on td "+ 576,77" at bounding box center [677, 131] width 157 height 23
drag, startPoint x: 407, startPoint y: 148, endPoint x: 519, endPoint y: 151, distance: 112.6
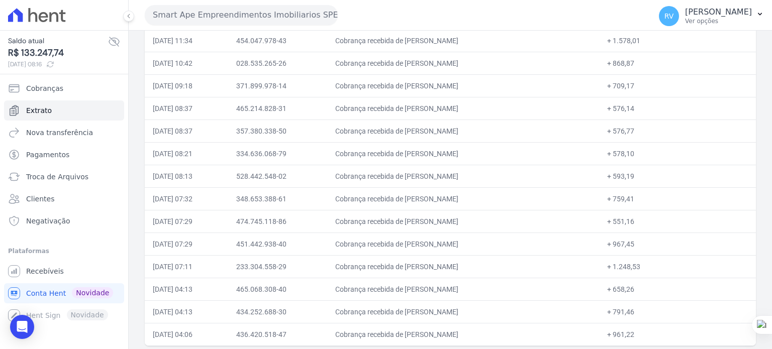
click at [520, 152] on td "Cobrança recebida de [PERSON_NAME]" at bounding box center [463, 153] width 272 height 23
drag, startPoint x: 622, startPoint y: 151, endPoint x: 645, endPoint y: 150, distance: 23.1
click at [643, 150] on td "+ 578,10" at bounding box center [677, 153] width 157 height 23
drag, startPoint x: 408, startPoint y: 170, endPoint x: 520, endPoint y: 172, distance: 112.6
click at [520, 172] on td "Cobrança recebida de [PERSON_NAME]" at bounding box center [463, 176] width 272 height 23
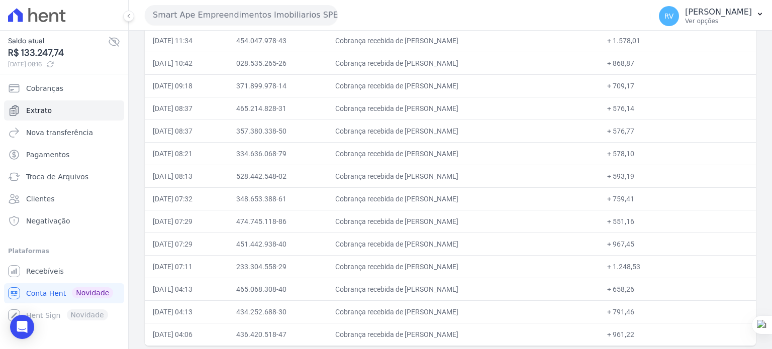
click at [438, 170] on td "Cobrança recebida de [PERSON_NAME]" at bounding box center [463, 176] width 272 height 23
drag, startPoint x: 407, startPoint y: 172, endPoint x: 488, endPoint y: 170, distance: 80.4
click at [488, 170] on td "Cobrança recebida de [PERSON_NAME]" at bounding box center [463, 176] width 272 height 23
drag, startPoint x: 624, startPoint y: 175, endPoint x: 643, endPoint y: 176, distance: 19.1
click at [643, 176] on td "+ 593,19" at bounding box center [677, 176] width 157 height 23
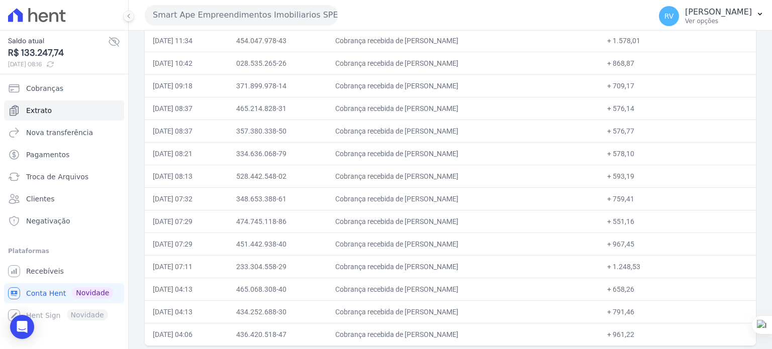
drag, startPoint x: 408, startPoint y: 196, endPoint x: 466, endPoint y: 198, distance: 58.3
click at [466, 198] on td "Cobrança recebida de [PERSON_NAME]" at bounding box center [463, 198] width 272 height 23
click at [418, 194] on td "Cobrança recebida de [PERSON_NAME]" at bounding box center [463, 198] width 272 height 23
drag, startPoint x: 408, startPoint y: 219, endPoint x: 515, endPoint y: 217, distance: 107.0
click at [515, 217] on td "Cobrança recebida de [PERSON_NAME]" at bounding box center [463, 221] width 272 height 23
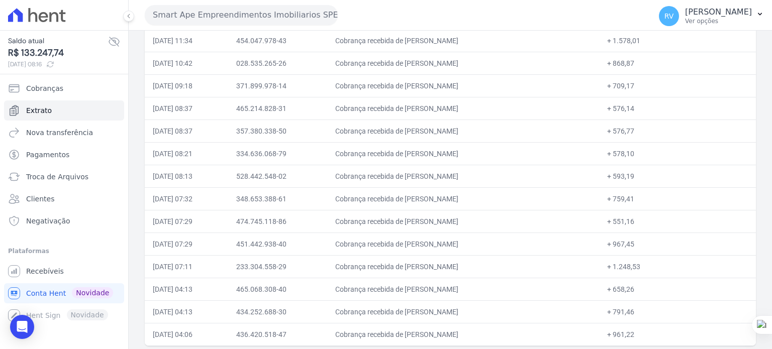
click at [412, 219] on td "Cobrança recebida de [PERSON_NAME]" at bounding box center [463, 221] width 272 height 23
drag, startPoint x: 409, startPoint y: 217, endPoint x: 502, endPoint y: 219, distance: 93.0
click at [502, 219] on td "Cobrança recebida de [PERSON_NAME]" at bounding box center [463, 221] width 272 height 23
drag, startPoint x: 622, startPoint y: 219, endPoint x: 648, endPoint y: 220, distance: 25.6
click at [648, 220] on td "+ 551,16" at bounding box center [677, 221] width 157 height 23
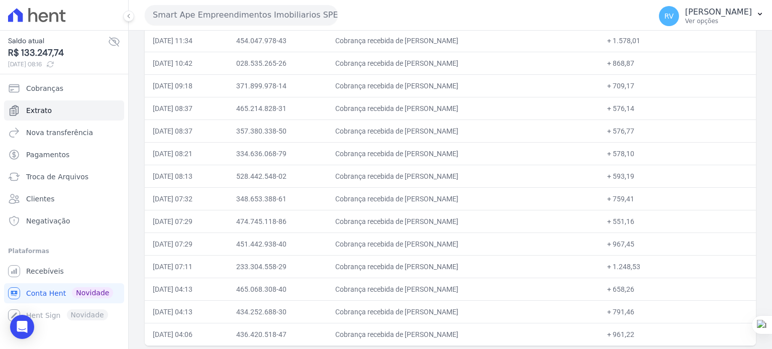
drag, startPoint x: 407, startPoint y: 239, endPoint x: 495, endPoint y: 240, distance: 88.4
click at [495, 240] on td "Cobrança recebida de [PERSON_NAME]" at bounding box center [463, 244] width 272 height 23
drag, startPoint x: 625, startPoint y: 240, endPoint x: 635, endPoint y: 240, distance: 10.0
click at [635, 240] on td "+ 967,45" at bounding box center [677, 244] width 157 height 23
drag, startPoint x: 624, startPoint y: 239, endPoint x: 643, endPoint y: 240, distance: 19.1
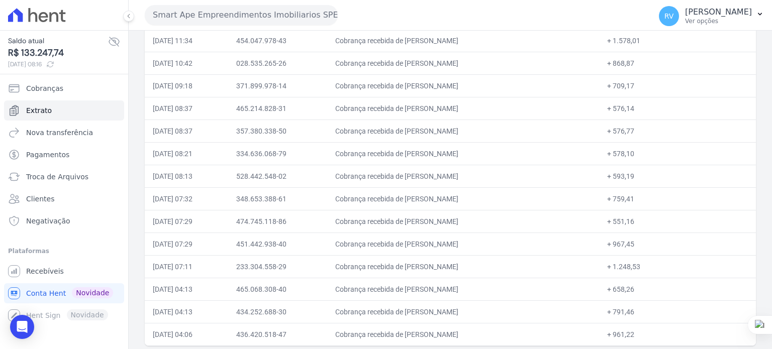
click at [643, 240] on td "+ 967,45" at bounding box center [677, 244] width 157 height 23
drag, startPoint x: 407, startPoint y: 263, endPoint x: 474, endPoint y: 265, distance: 66.8
click at [474, 265] on td "Cobrança recebida de [PERSON_NAME]" at bounding box center [463, 266] width 272 height 23
drag, startPoint x: 624, startPoint y: 263, endPoint x: 649, endPoint y: 264, distance: 24.6
click at [649, 264] on td "+ 1.248,53" at bounding box center [677, 266] width 157 height 23
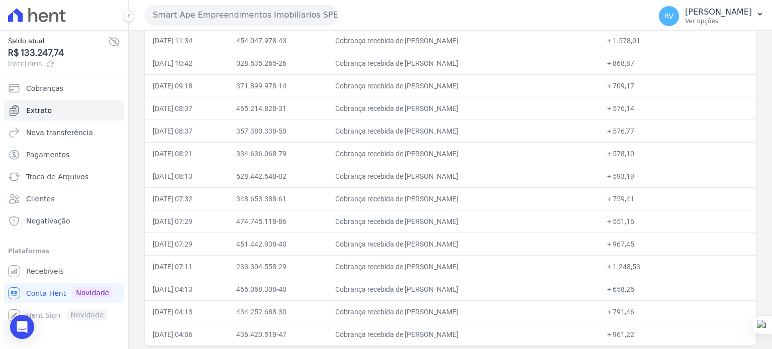
drag, startPoint x: 408, startPoint y: 284, endPoint x: 486, endPoint y: 285, distance: 77.9
click at [486, 285] on td "Cobrança recebida de [PERSON_NAME]" at bounding box center [463, 289] width 272 height 23
click at [422, 285] on td "Cobrança recebida de [PERSON_NAME]" at bounding box center [463, 289] width 272 height 23
drag, startPoint x: 408, startPoint y: 285, endPoint x: 494, endPoint y: 285, distance: 85.9
click at [494, 285] on td "Cobrança recebida de [PERSON_NAME]" at bounding box center [463, 289] width 272 height 23
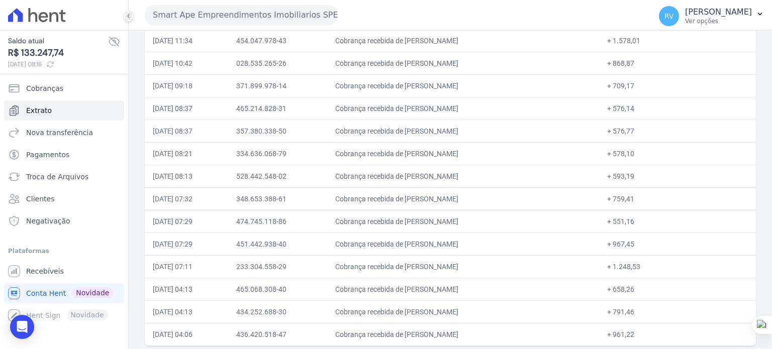
drag, startPoint x: 623, startPoint y: 283, endPoint x: 644, endPoint y: 284, distance: 21.1
click at [643, 284] on td "+ 658,26" at bounding box center [677, 289] width 157 height 23
drag, startPoint x: 407, startPoint y: 308, endPoint x: 512, endPoint y: 309, distance: 105.0
click at [512, 309] on td "Cobrança recebida de [PERSON_NAME]" at bounding box center [463, 311] width 272 height 23
drag, startPoint x: 624, startPoint y: 308, endPoint x: 643, endPoint y: 307, distance: 18.1
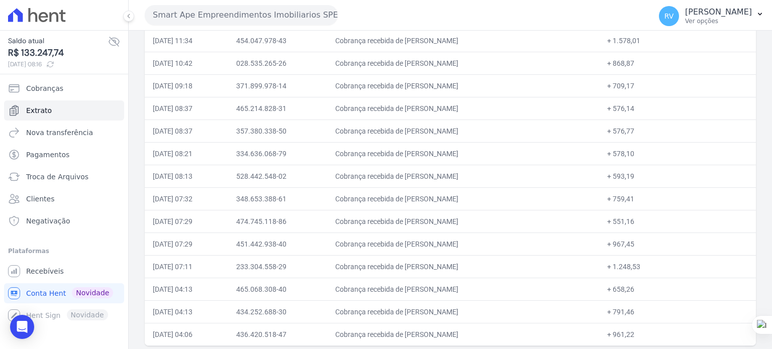
click at [643, 307] on td "+ 791,46" at bounding box center [677, 311] width 157 height 23
drag, startPoint x: 409, startPoint y: 331, endPoint x: 455, endPoint y: 325, distance: 45.6
click at [480, 330] on td "Cobrança recebida de [PERSON_NAME]" at bounding box center [463, 334] width 272 height 23
drag, startPoint x: 408, startPoint y: 331, endPoint x: 498, endPoint y: 333, distance: 89.9
click at [498, 333] on td "Cobrança recebida de [PERSON_NAME]" at bounding box center [463, 334] width 272 height 23
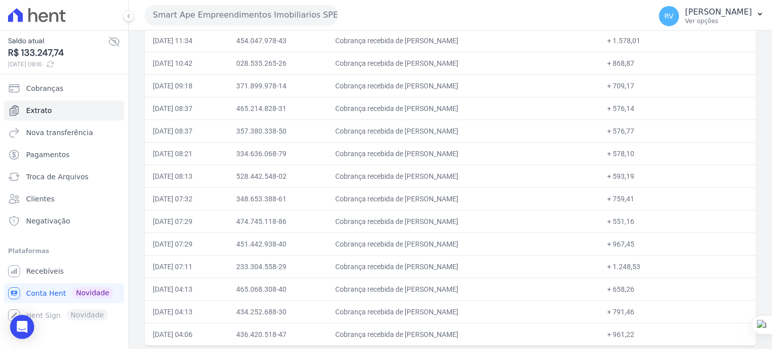
drag, startPoint x: 624, startPoint y: 331, endPoint x: 643, endPoint y: 331, distance: 18.1
click at [643, 331] on td "+ 961,22" at bounding box center [677, 334] width 157 height 23
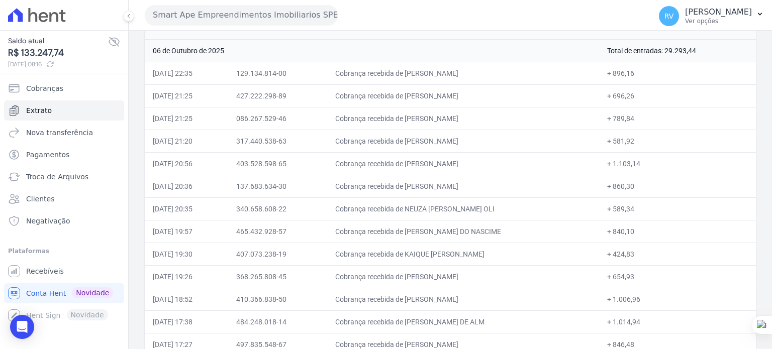
scroll to position [0, 0]
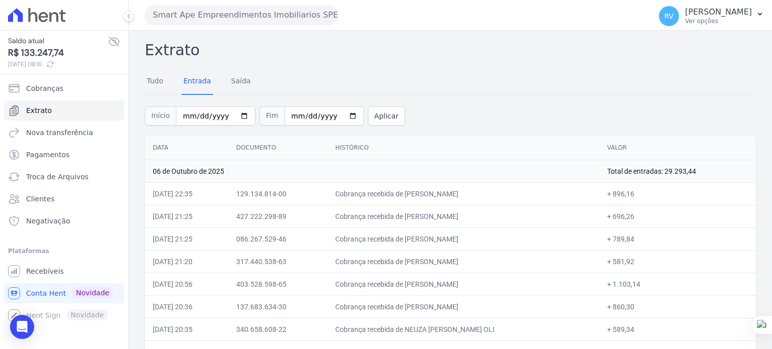
drag, startPoint x: 677, startPoint y: 172, endPoint x: 704, endPoint y: 174, distance: 27.7
click at [704, 174] on td "Total de entradas: 29.293,44" at bounding box center [677, 171] width 157 height 23
